Goal: Task Accomplishment & Management: Manage account settings

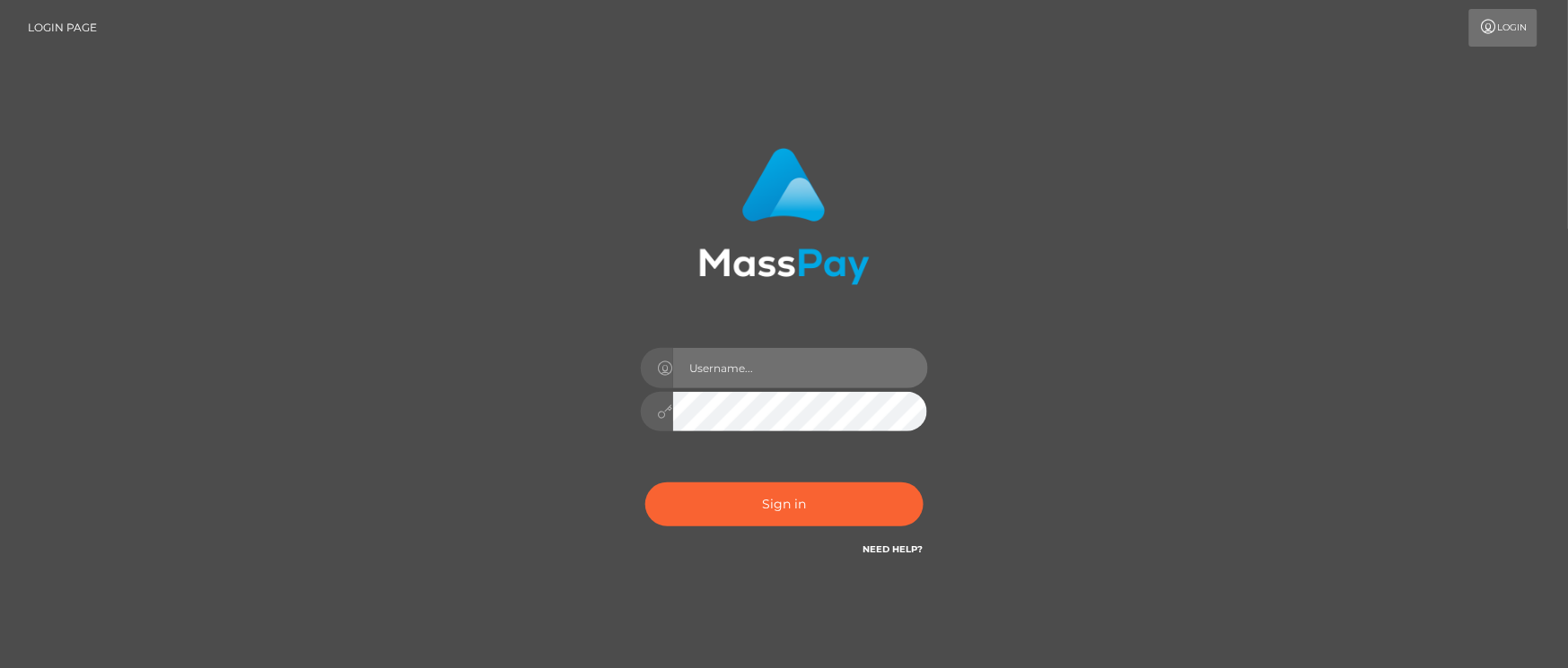
click at [757, 362] on input "text" at bounding box center [801, 369] width 255 height 41
type input "Janet.ACE"
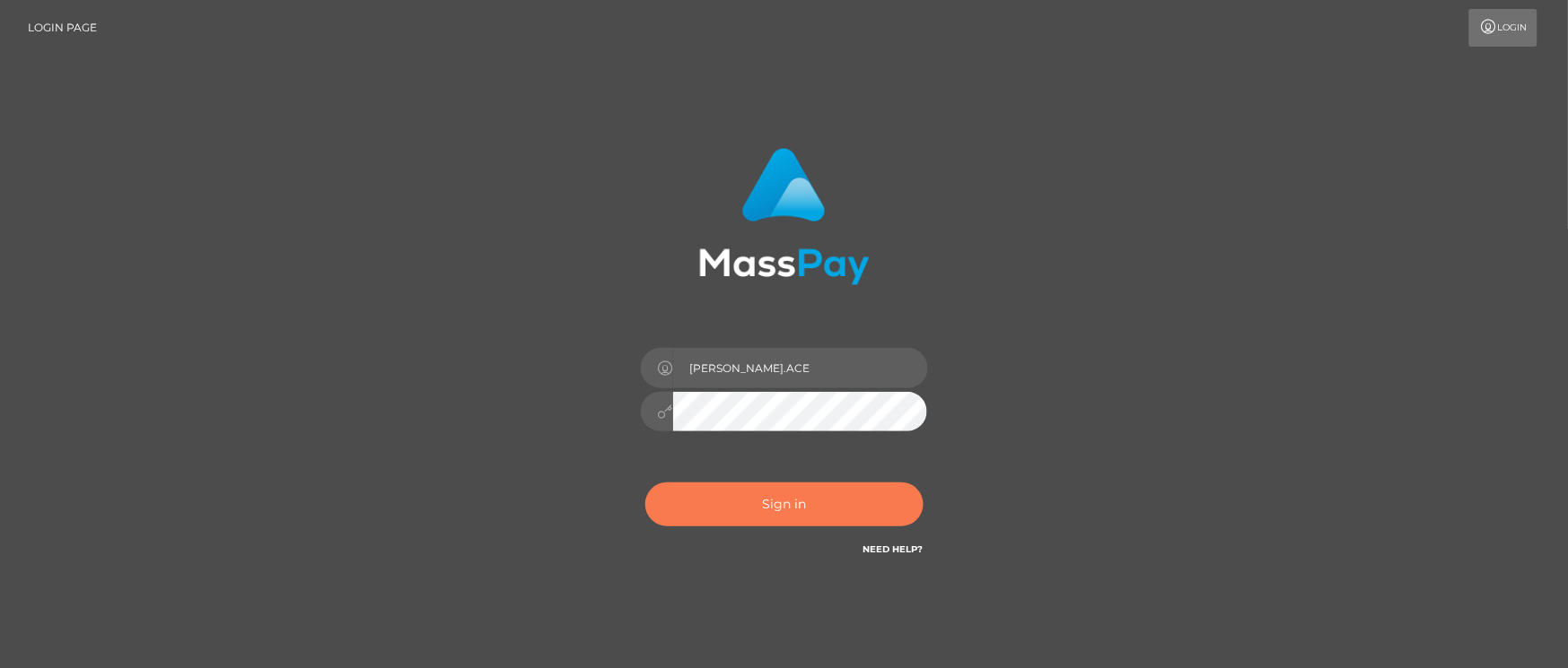
click at [738, 508] on button "Sign in" at bounding box center [784, 504] width 278 height 44
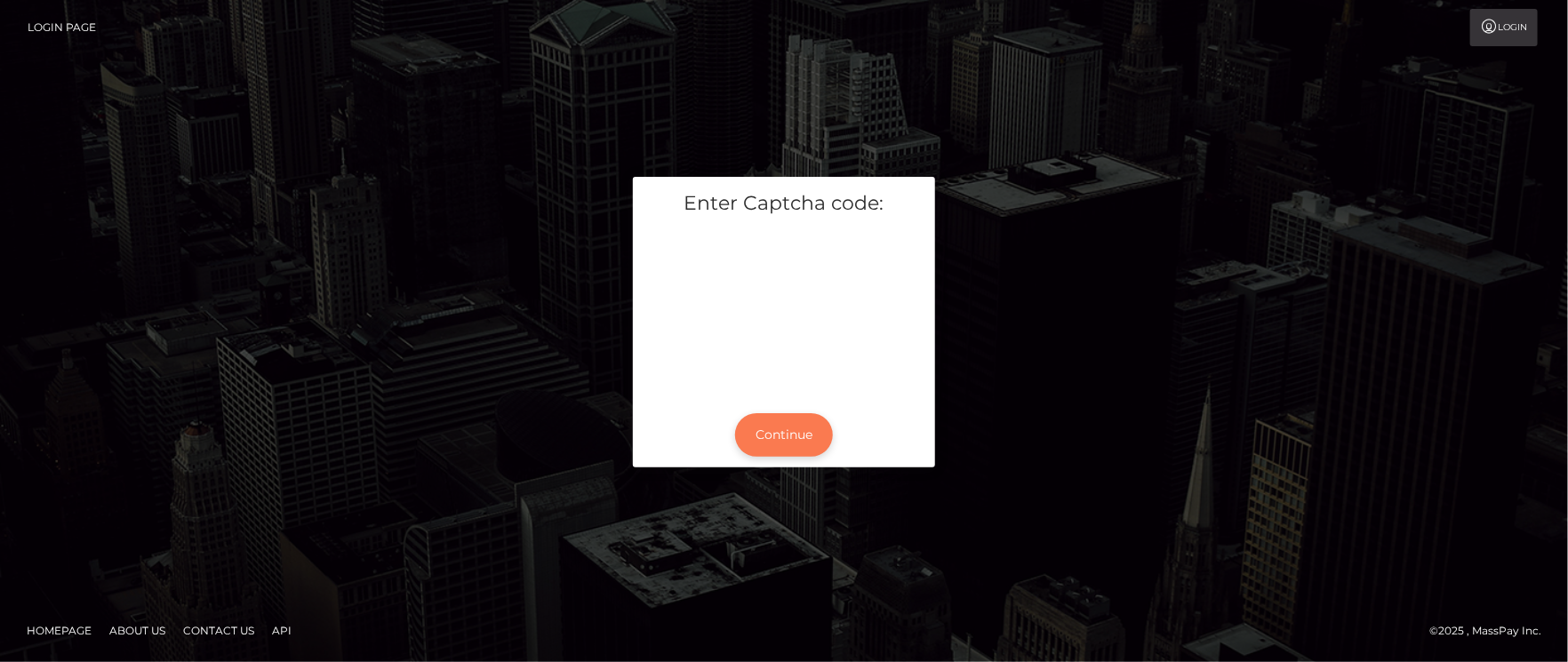
click at [815, 433] on button "Continue" at bounding box center [784, 435] width 98 height 44
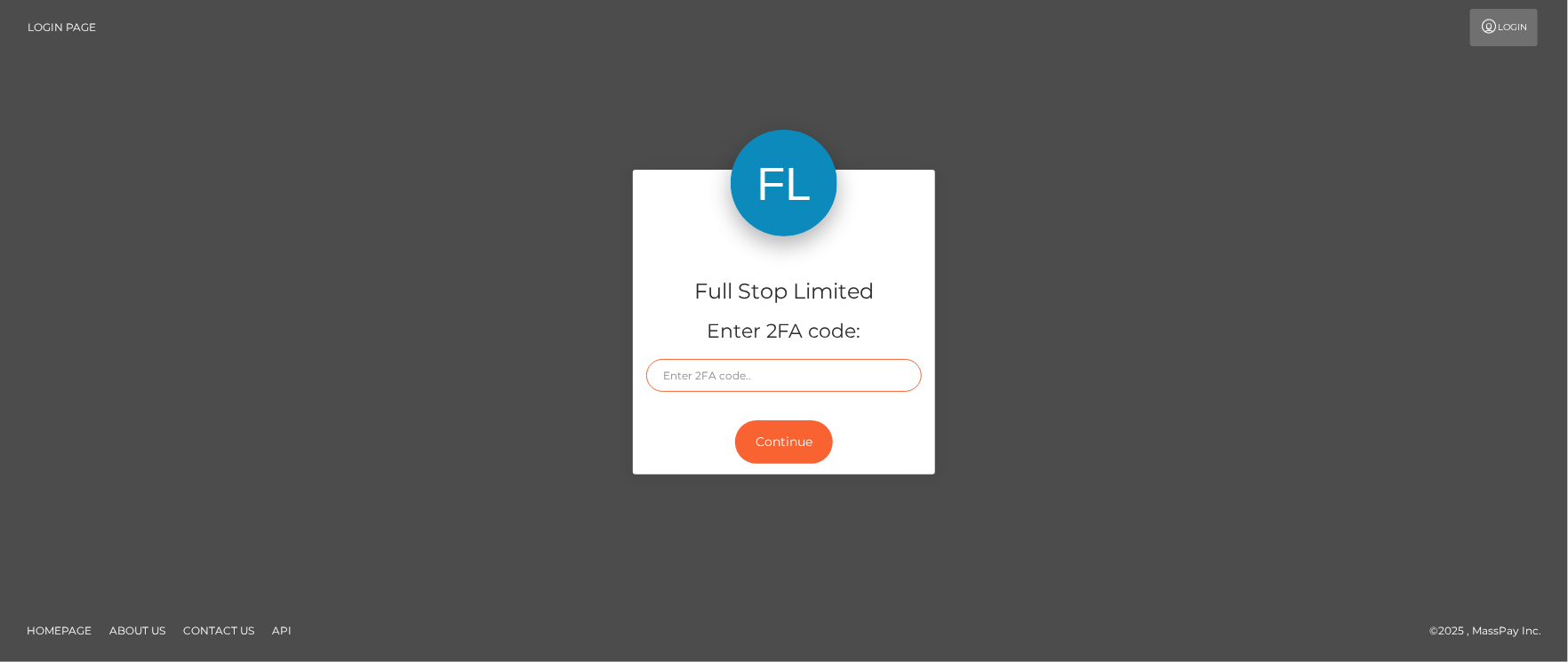
click at [682, 366] on input "text" at bounding box center [784, 375] width 276 height 33
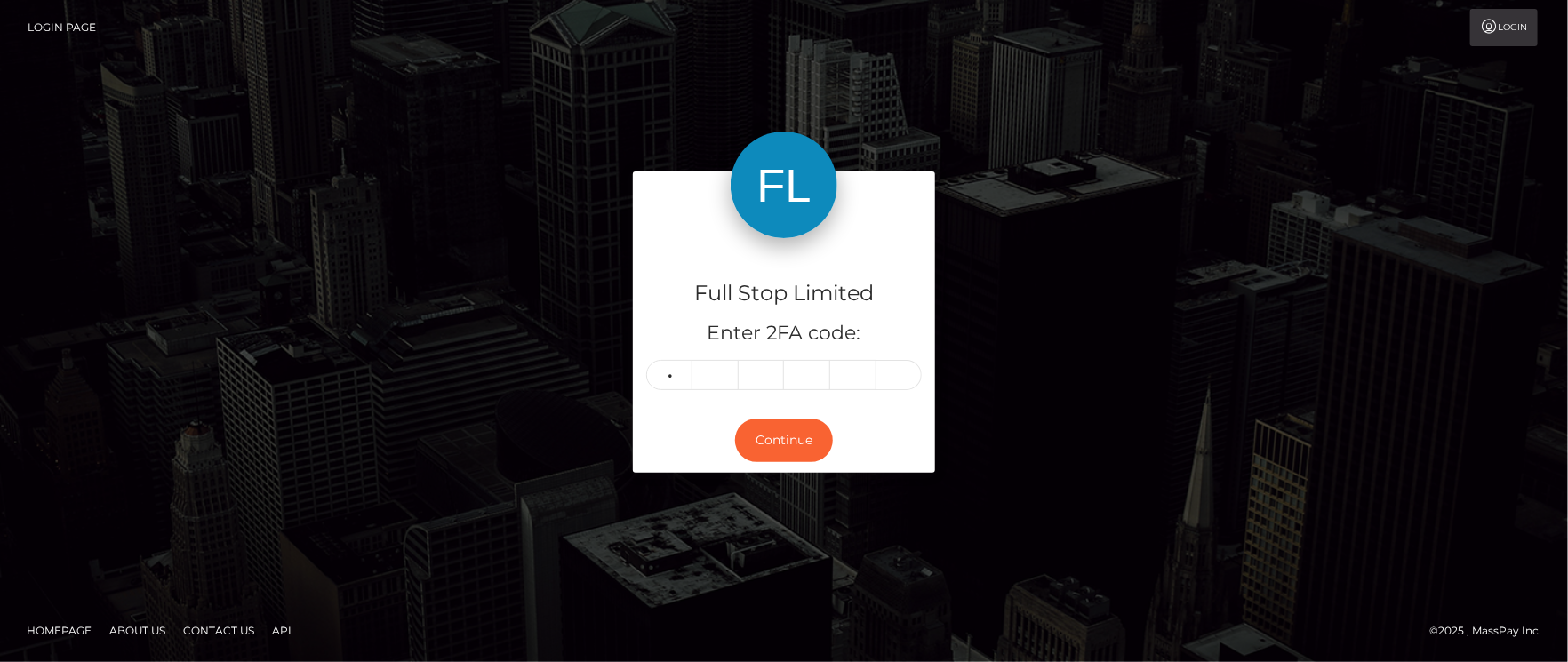
type input "3"
type input "1"
type input "4"
type input "8"
type input "2"
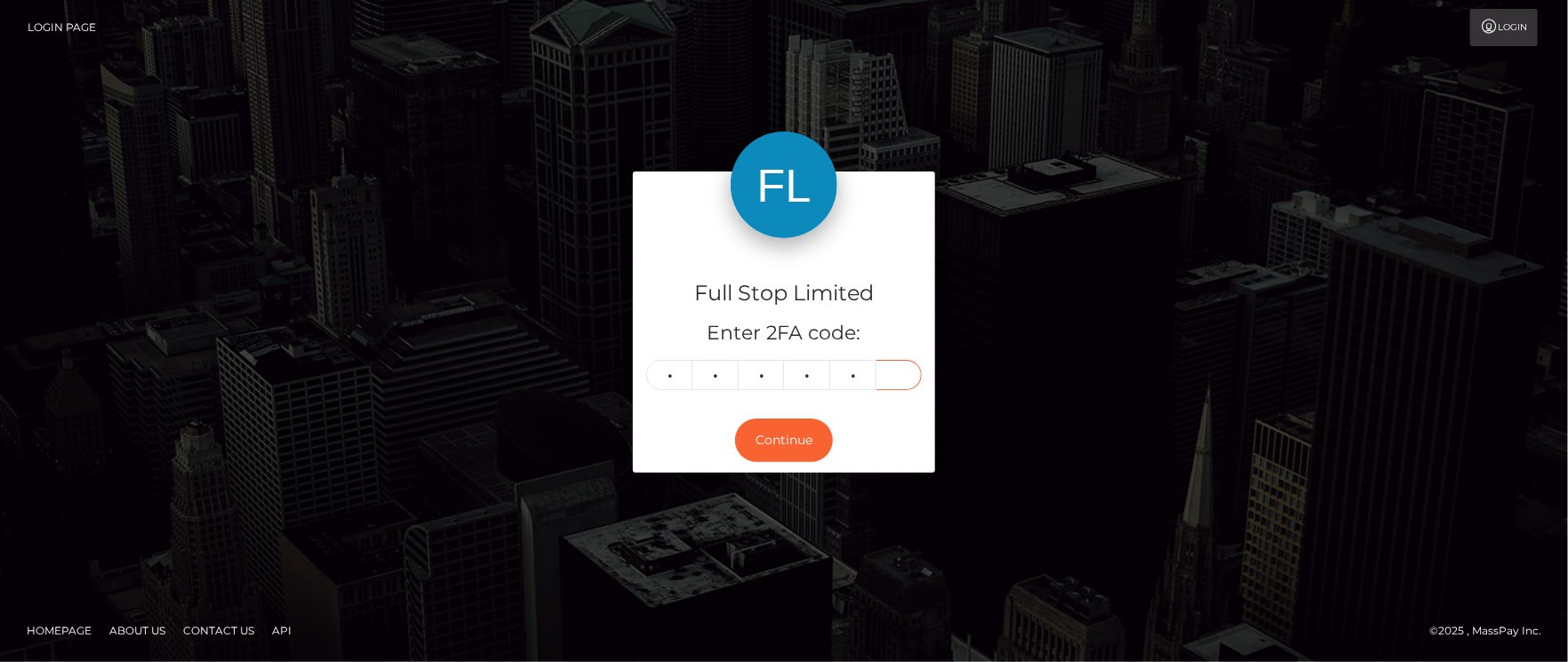
type input "4"
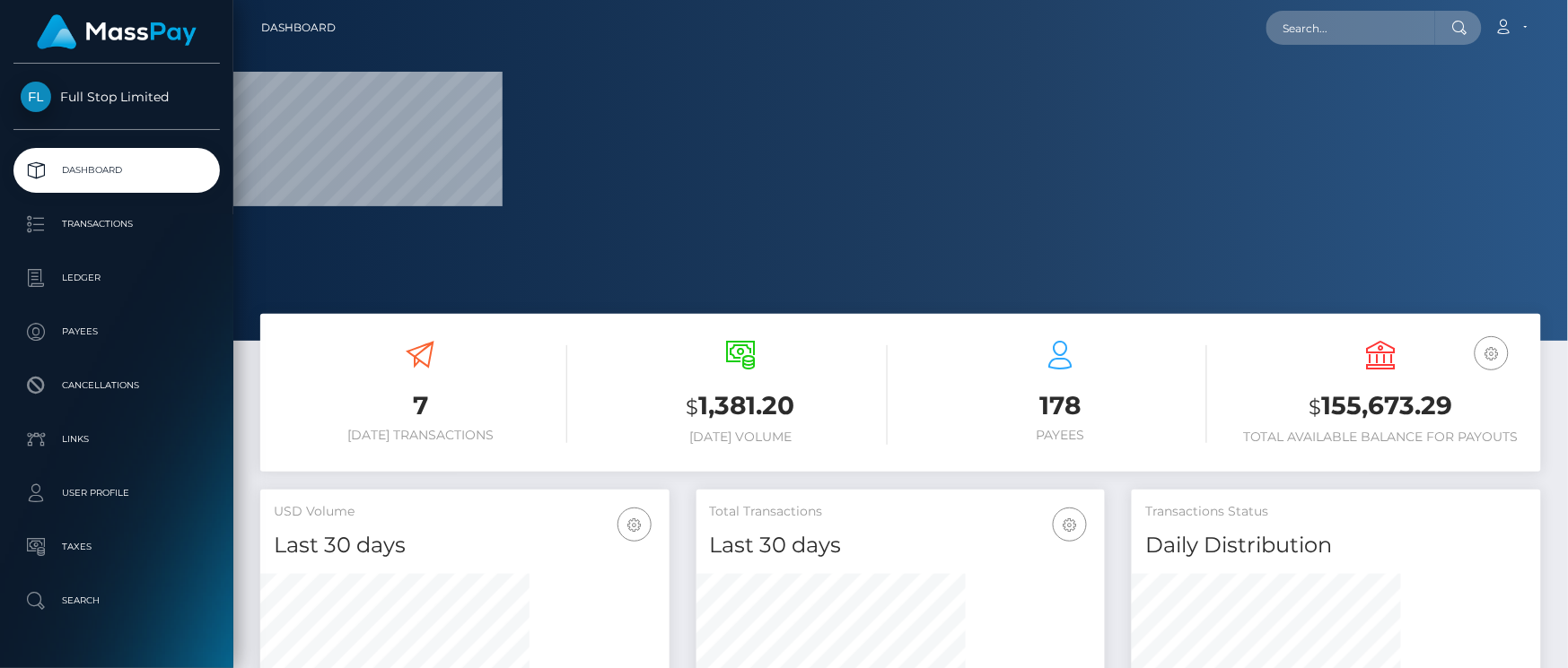
drag, startPoint x: 386, startPoint y: 211, endPoint x: 483, endPoint y: 244, distance: 102.5
click at [386, 211] on div at bounding box center [900, 170] width 1334 height 341
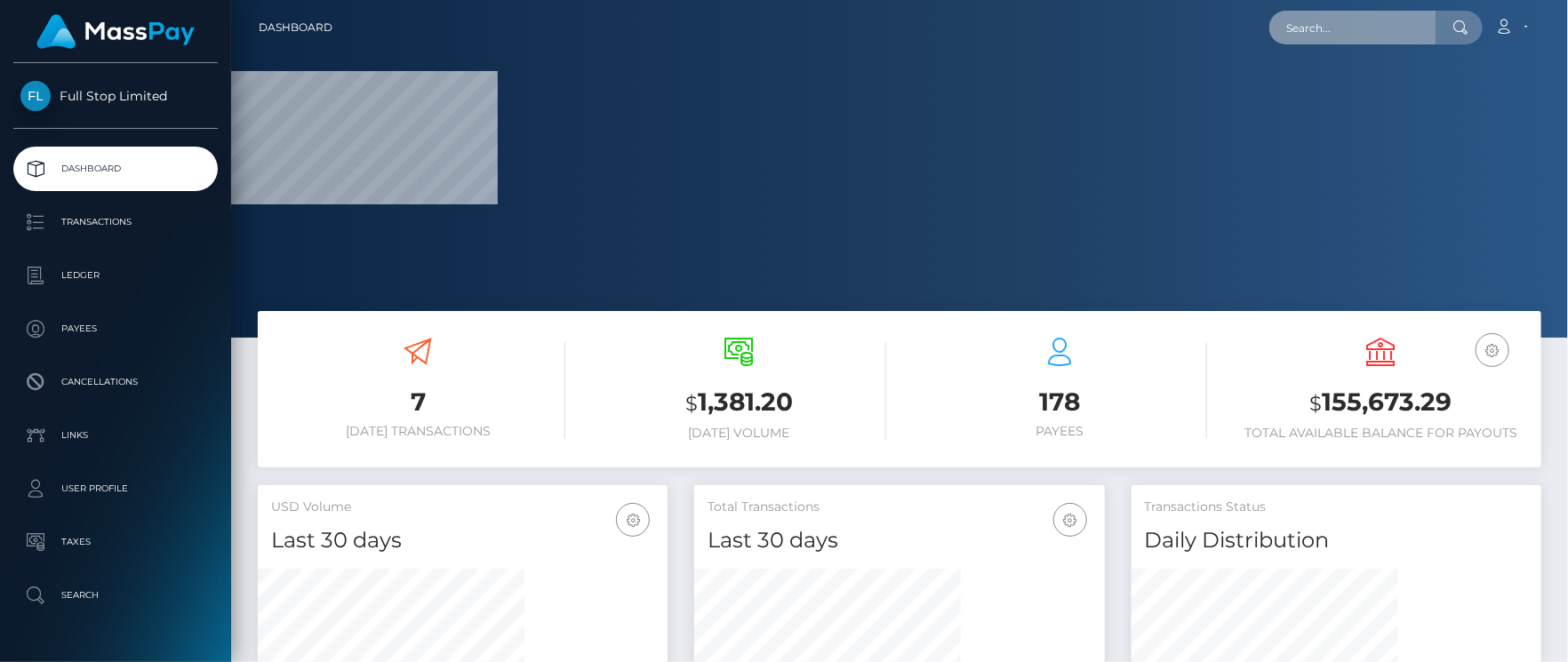
click at [1312, 13] on input "text" at bounding box center [1353, 27] width 167 height 34
paste input "38896389"
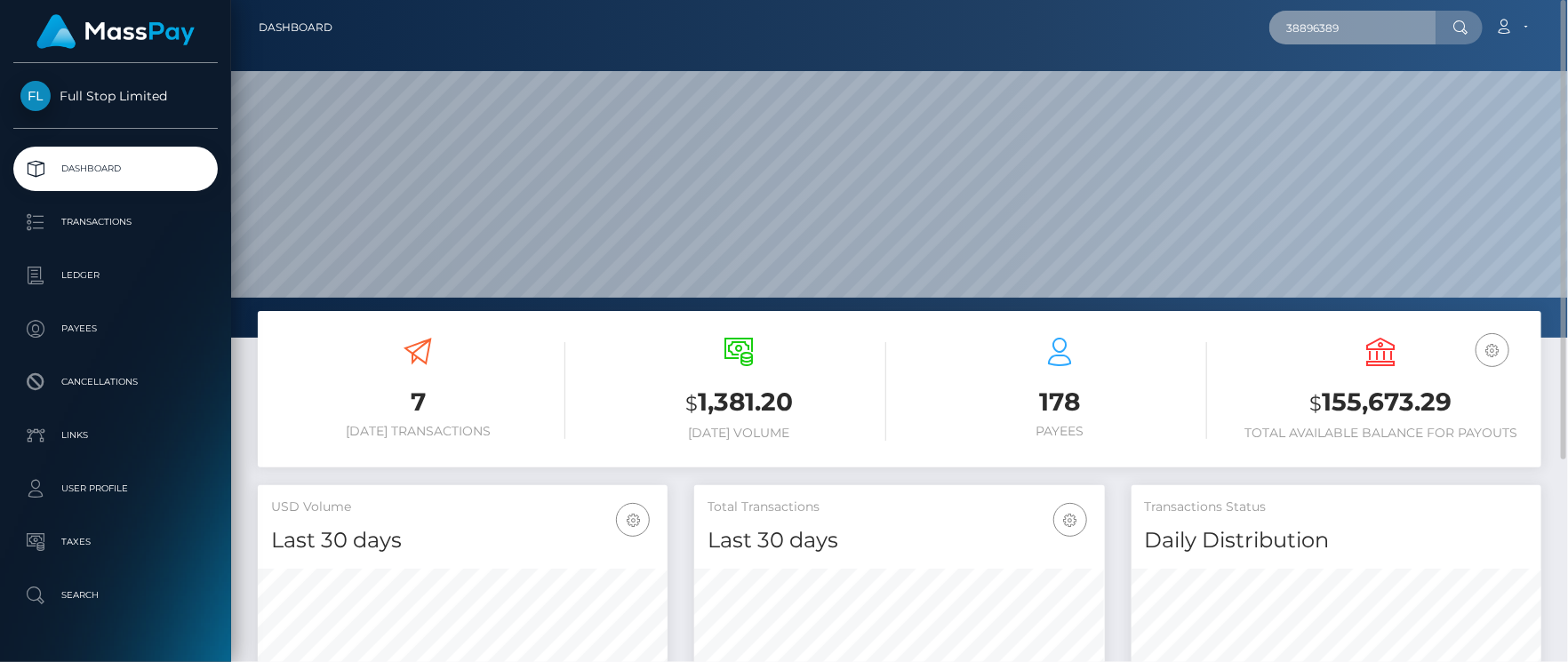
click at [1356, 18] on input "38896389" at bounding box center [1353, 27] width 167 height 34
drag, startPoint x: 1351, startPoint y: 31, endPoint x: 1158, endPoint y: 30, distance: 193.0
click at [1158, 30] on div "38896389 Loading... Loading... Account Edit Profile Logout" at bounding box center [944, 27] width 1194 height 38
paste input "7655"
drag, startPoint x: 1345, startPoint y: 21, endPoint x: 1083, endPoint y: 21, distance: 262.0
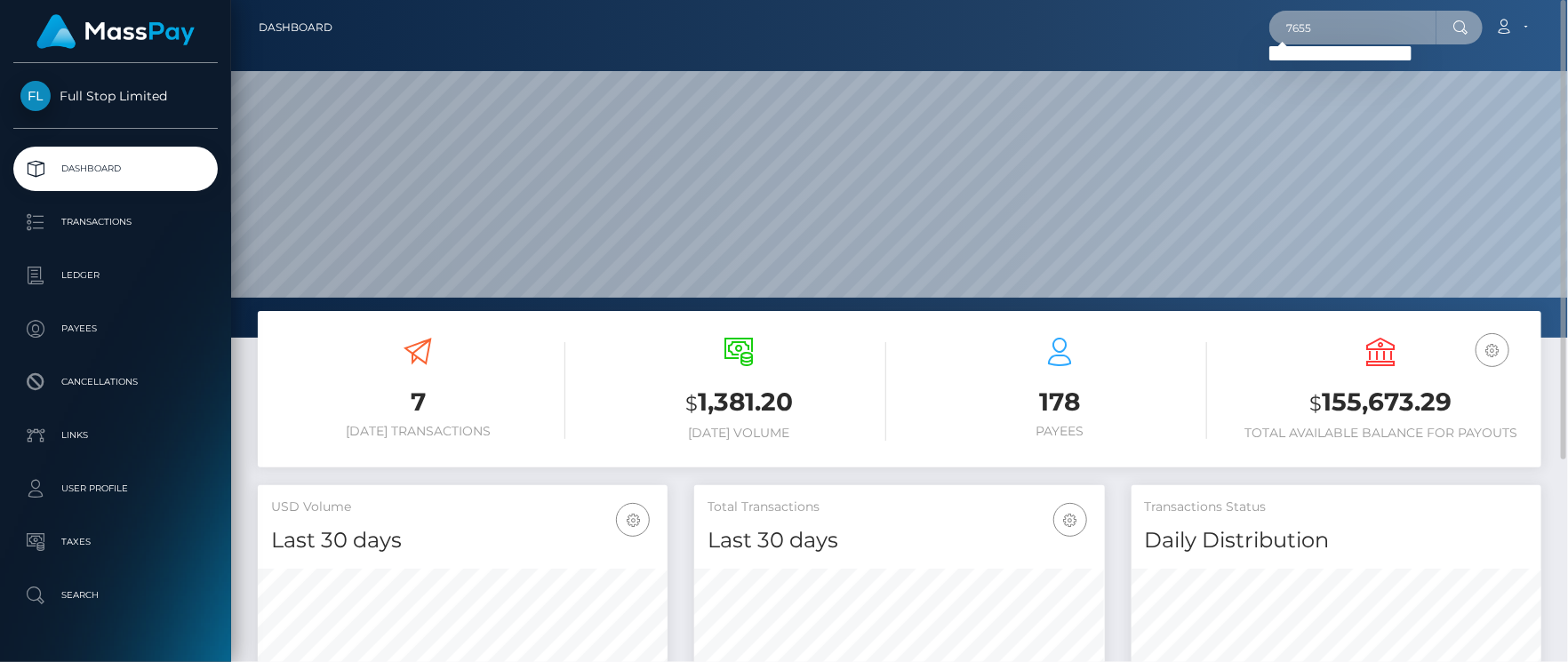
click at [1083, 21] on div "7655 Loading... Loading... Account Edit Profile Logout" at bounding box center [944, 27] width 1194 height 38
paste input "38896389"
drag, startPoint x: 1360, startPoint y: 25, endPoint x: 1096, endPoint y: 16, distance: 264.2
click at [1096, 16] on div "38896389 Loading... Loading... Account Edit Profile Logout" at bounding box center [944, 27] width 1194 height 38
paste input "27483925"
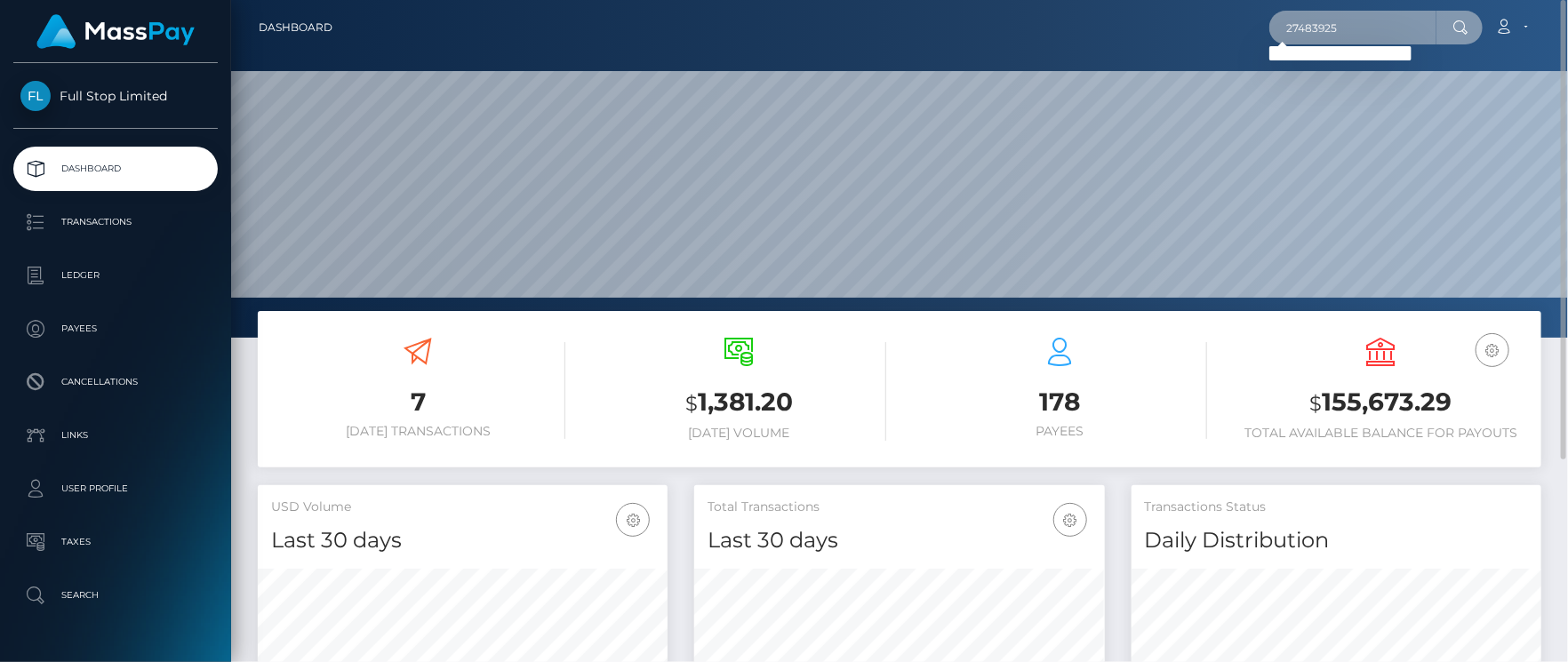
drag, startPoint x: 1341, startPoint y: 13, endPoint x: 1165, endPoint y: 13, distance: 176.0
click at [1169, 12] on div "27483925 Loading... Loading... Account Edit Profile Logout" at bounding box center [944, 27] width 1194 height 38
paste input "755"
drag, startPoint x: 1314, startPoint y: 20, endPoint x: 1160, endPoint y: 20, distance: 154.0
click at [1161, 20] on div "7555 Loading... Loading... Account Edit Profile Logout" at bounding box center [944, 27] width 1194 height 38
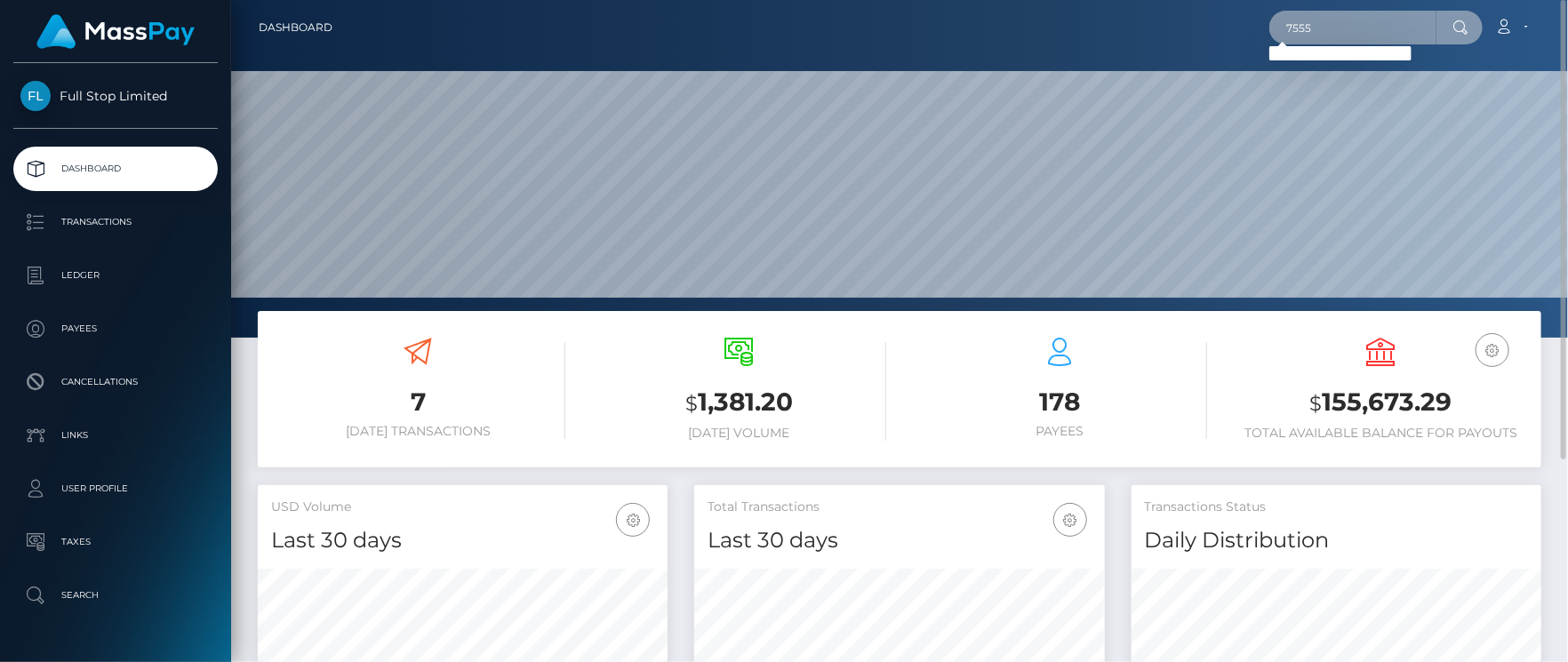
paste input "2748392"
drag, startPoint x: 1344, startPoint y: 16, endPoint x: 1184, endPoint y: 16, distance: 160.0
click at [1187, 16] on div "27483925 Loading... Loading... Account Edit Profile Logout" at bounding box center [944, 27] width 1194 height 38
paste input "755"
type input "7555"
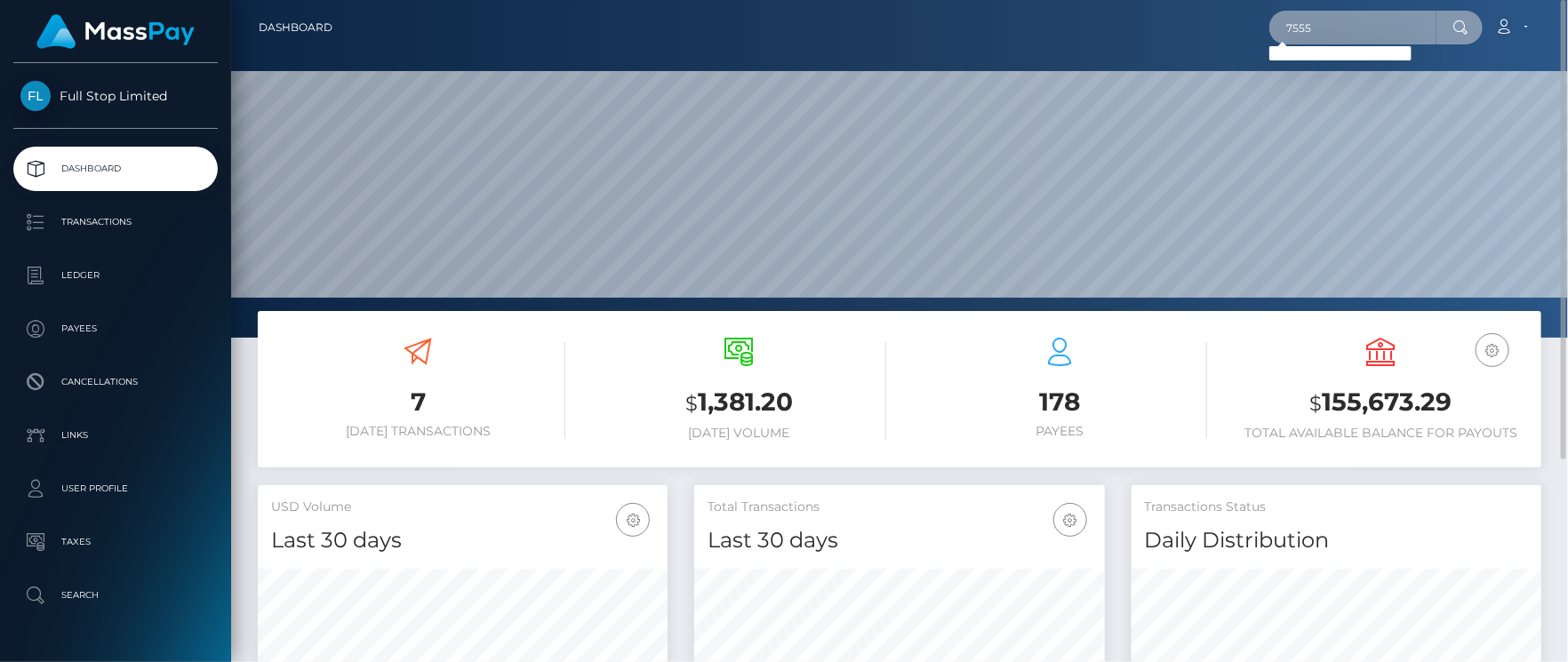
drag, startPoint x: 1290, startPoint y: 12, endPoint x: 1124, endPoint y: 9, distance: 166.0
click at [1125, 9] on div "7555 Loading... Loading... Account Edit Profile Logout" at bounding box center [944, 27] width 1194 height 38
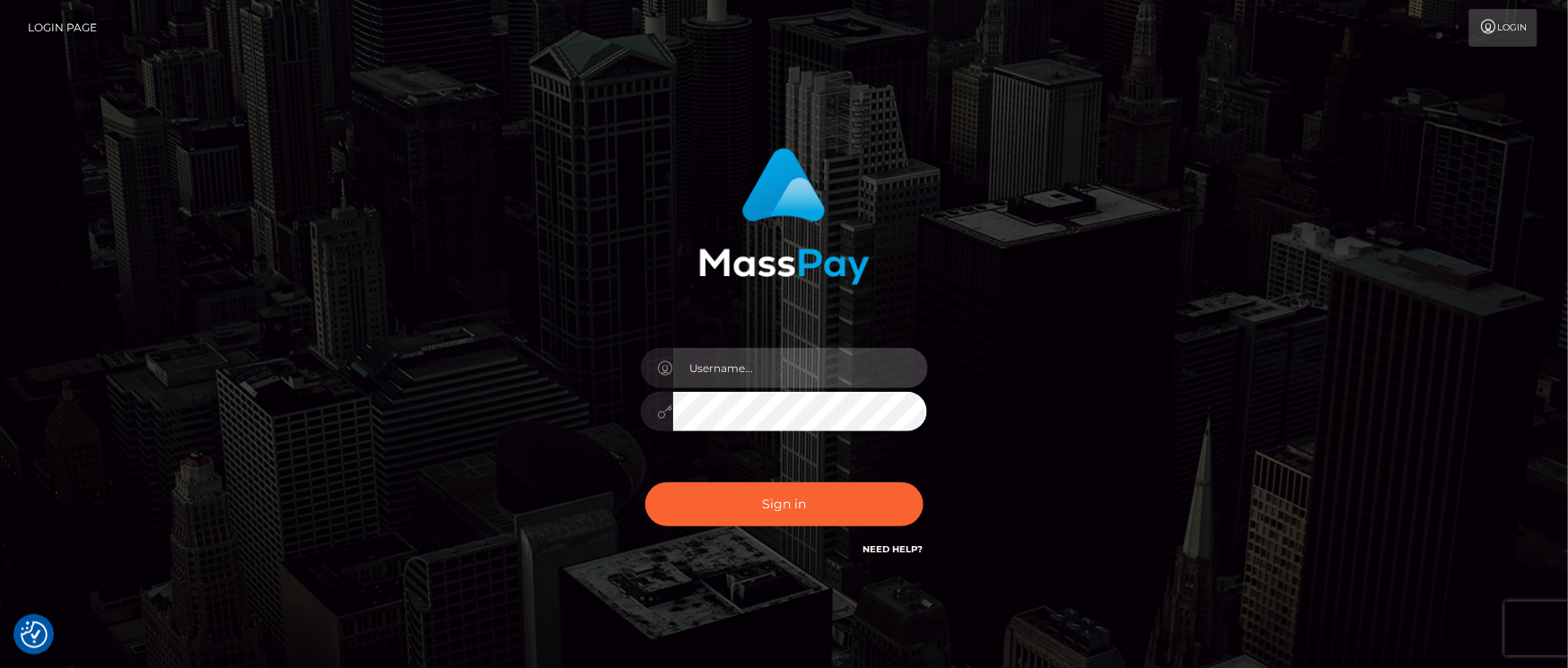
drag, startPoint x: 733, startPoint y: 373, endPoint x: 747, endPoint y: 382, distance: 16.6
click at [733, 373] on input "text" at bounding box center [801, 369] width 255 height 41
click at [727, 368] on input "text" at bounding box center [801, 369] width 255 height 41
type input "Janet.ACE"
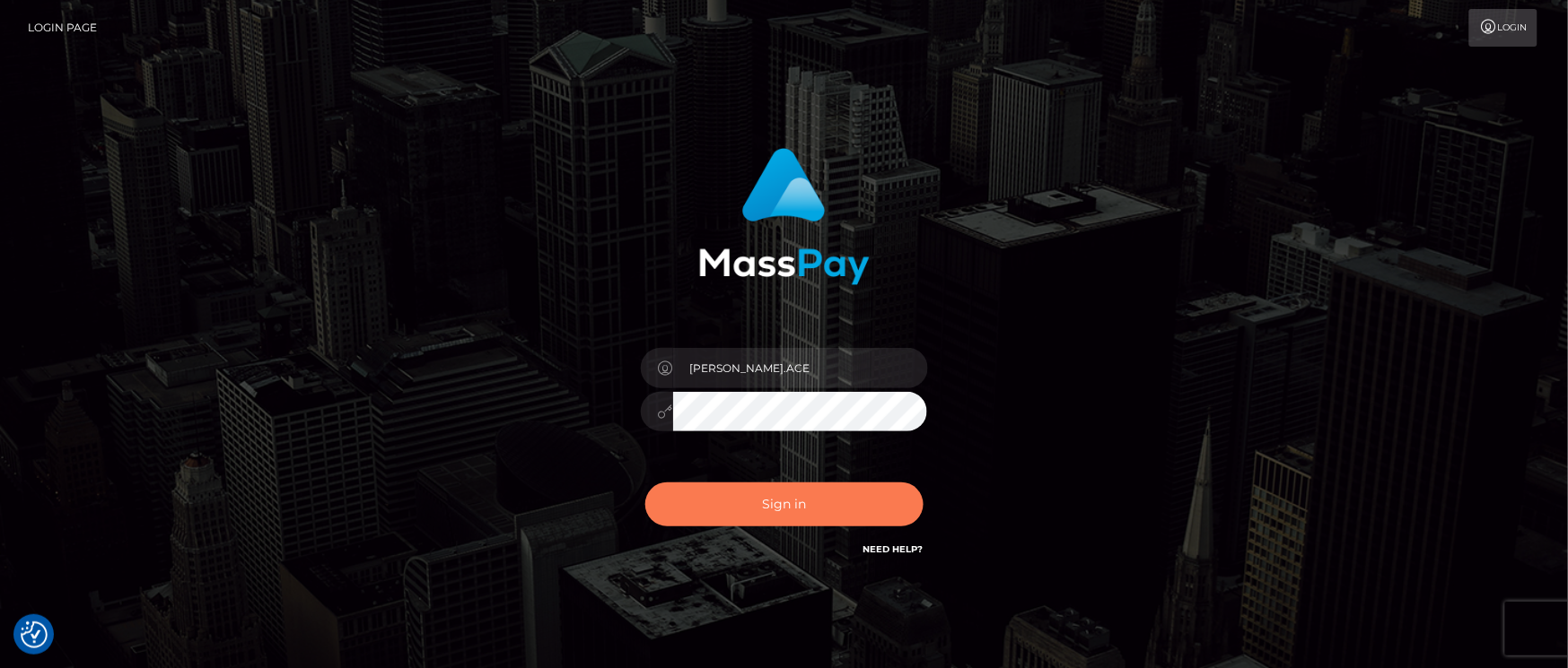
click at [786, 507] on button "Sign in" at bounding box center [784, 504] width 278 height 44
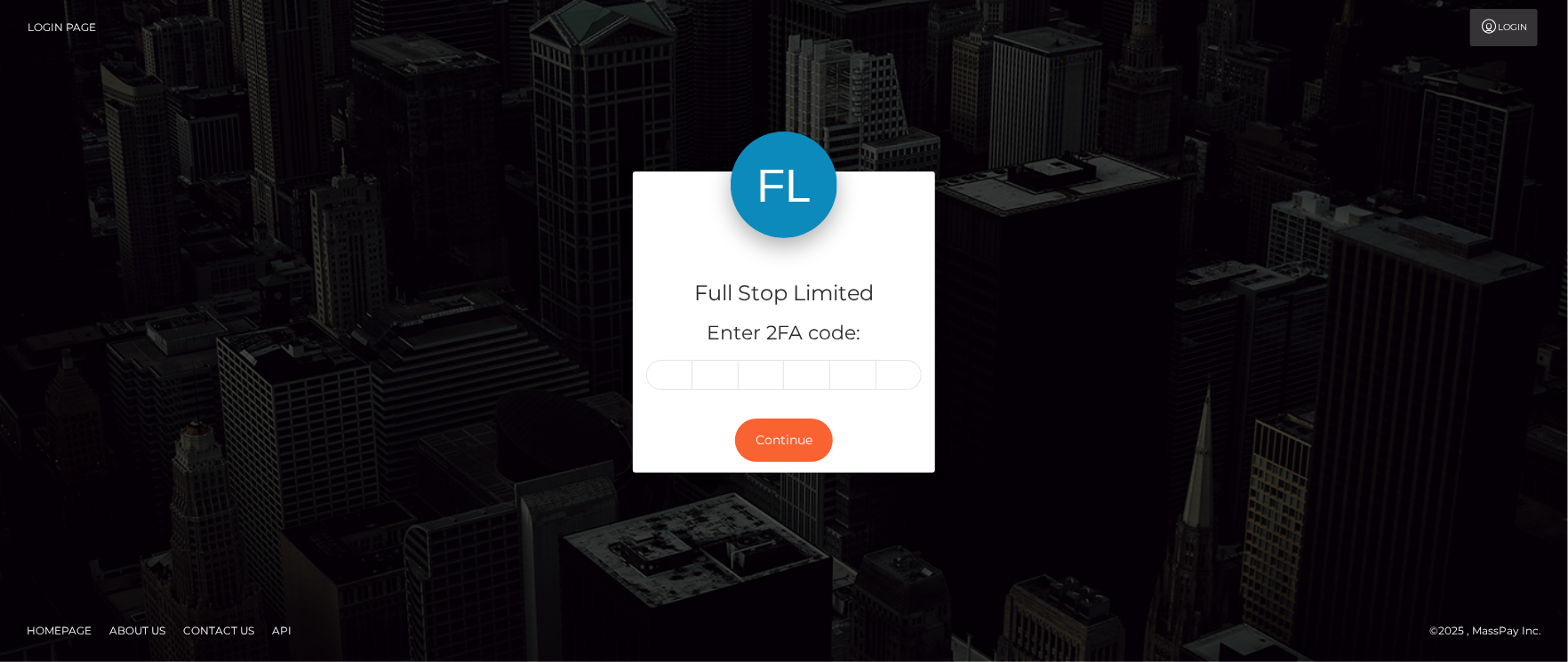
click at [674, 379] on input "text" at bounding box center [670, 374] width 46 height 30
type input "5"
type input "4"
type input "5"
type input "1"
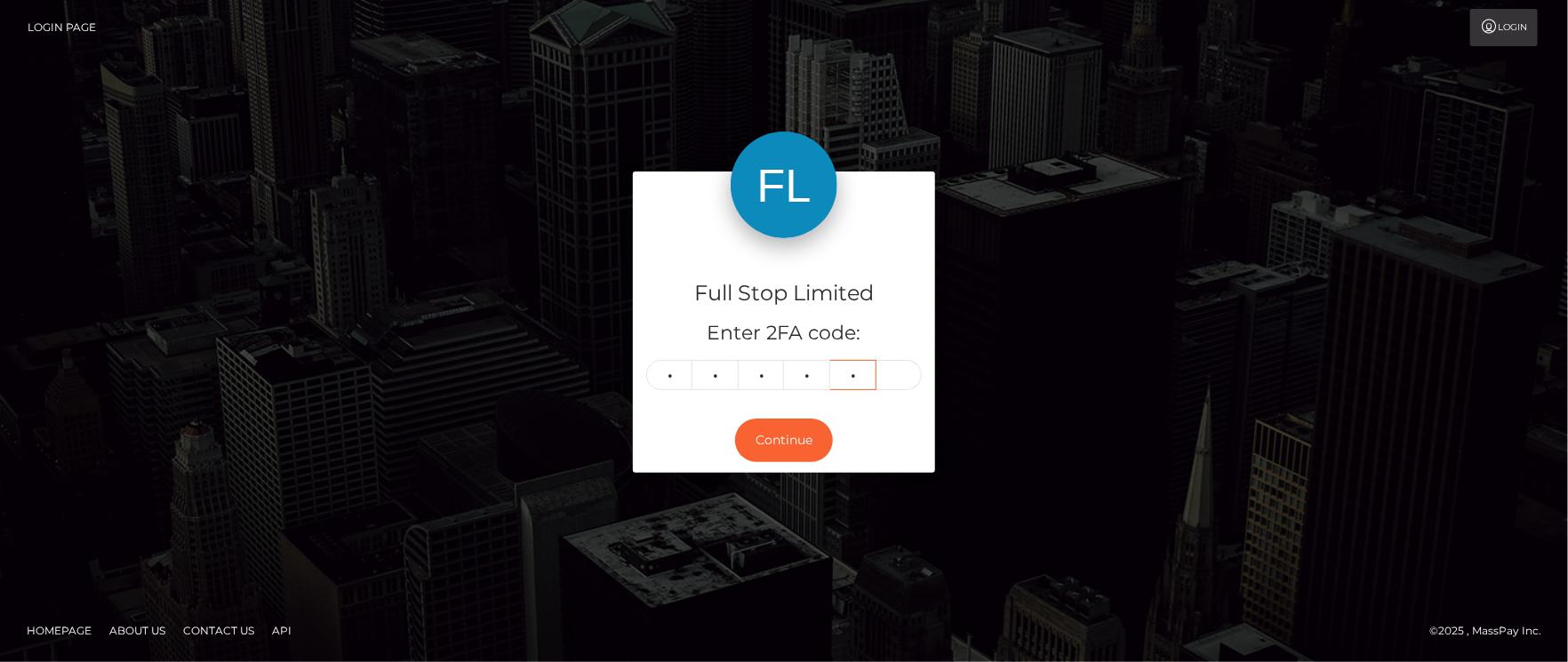
type input "3"
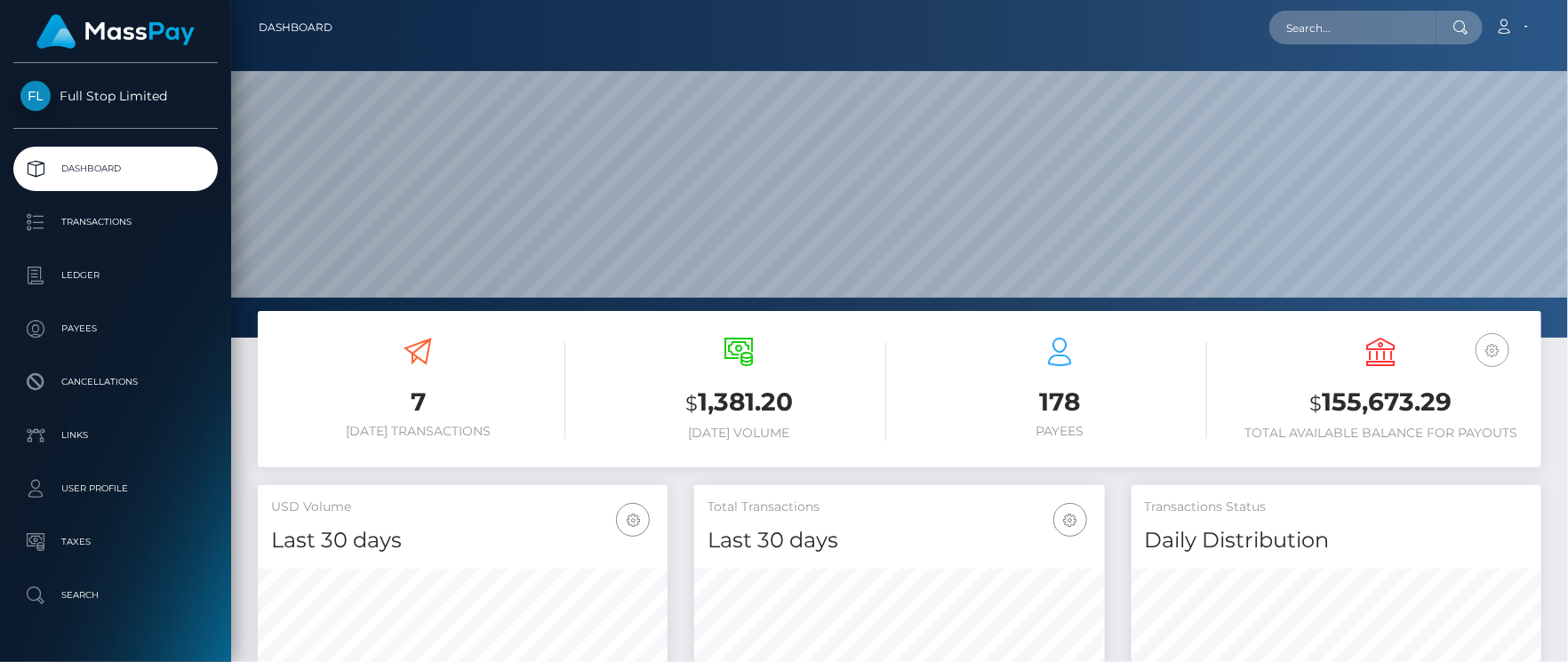
scroll to position [315, 410]
drag, startPoint x: 1324, startPoint y: 405, endPoint x: 1441, endPoint y: 403, distance: 117.0
click at [1451, 406] on h3 "$ 155,673.29" at bounding box center [1380, 403] width 294 height 37
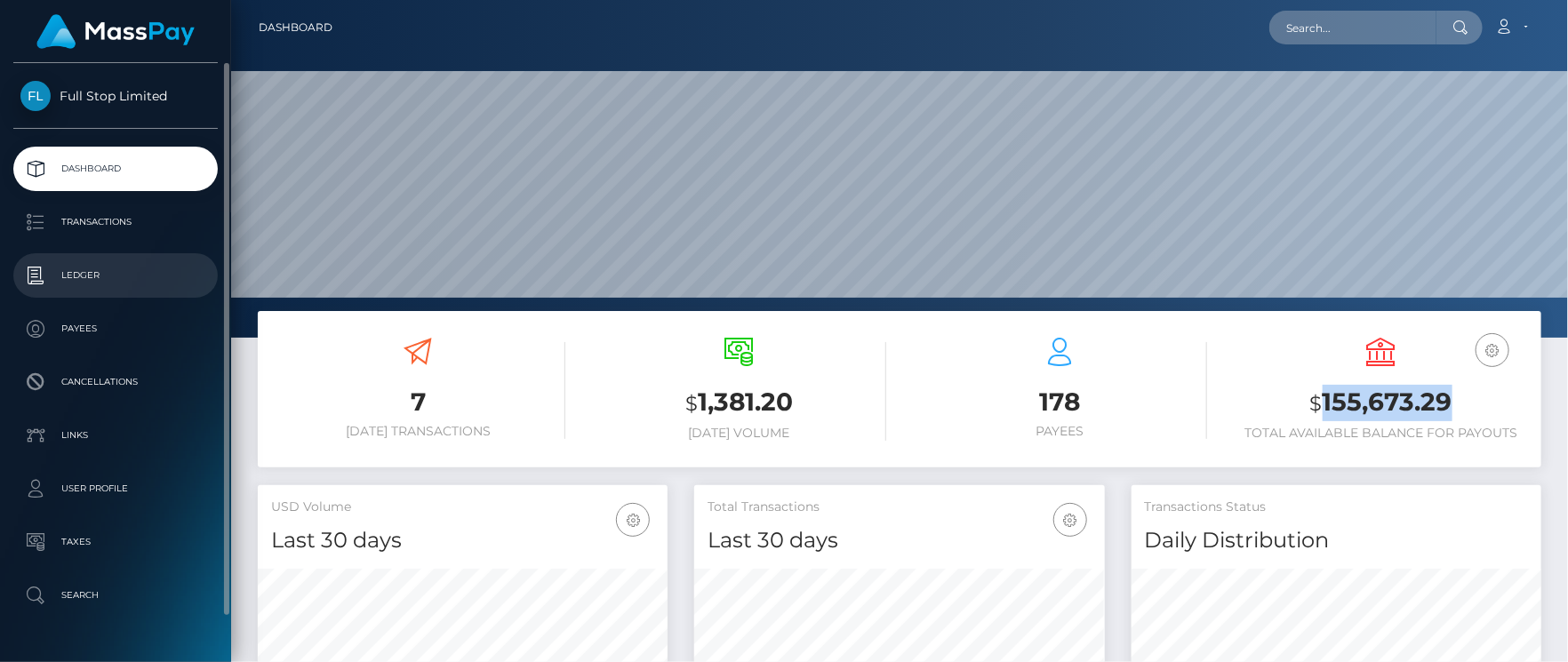
copy h3 "155,673.29"
